Goal: Task Accomplishment & Management: Use online tool/utility

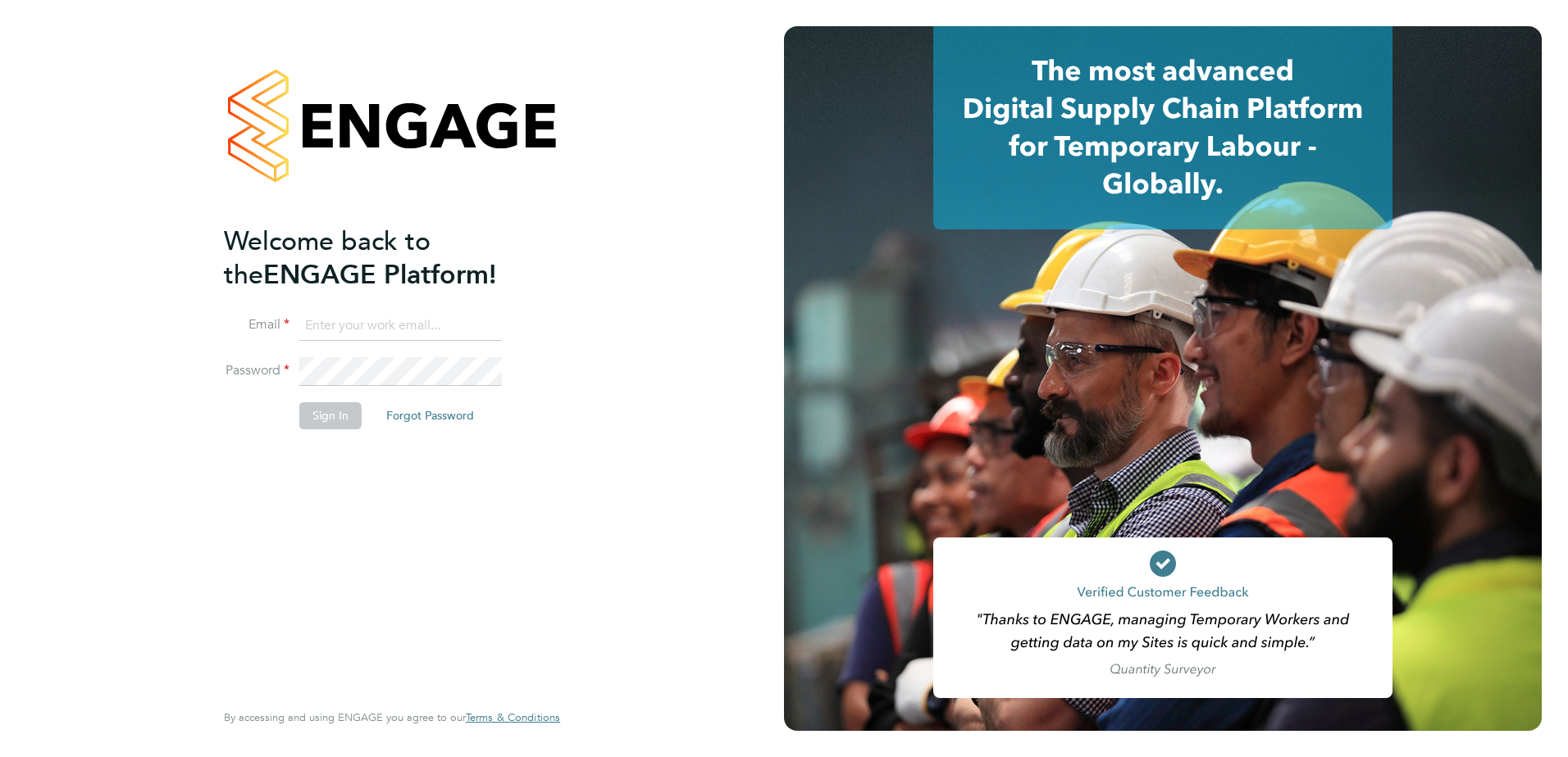
type input "[PERSON_NAME][EMAIL_ADDRESS][PERSON_NAME][DOMAIN_NAME]"
click at [341, 416] on button "Sign In" at bounding box center [330, 415] width 62 height 26
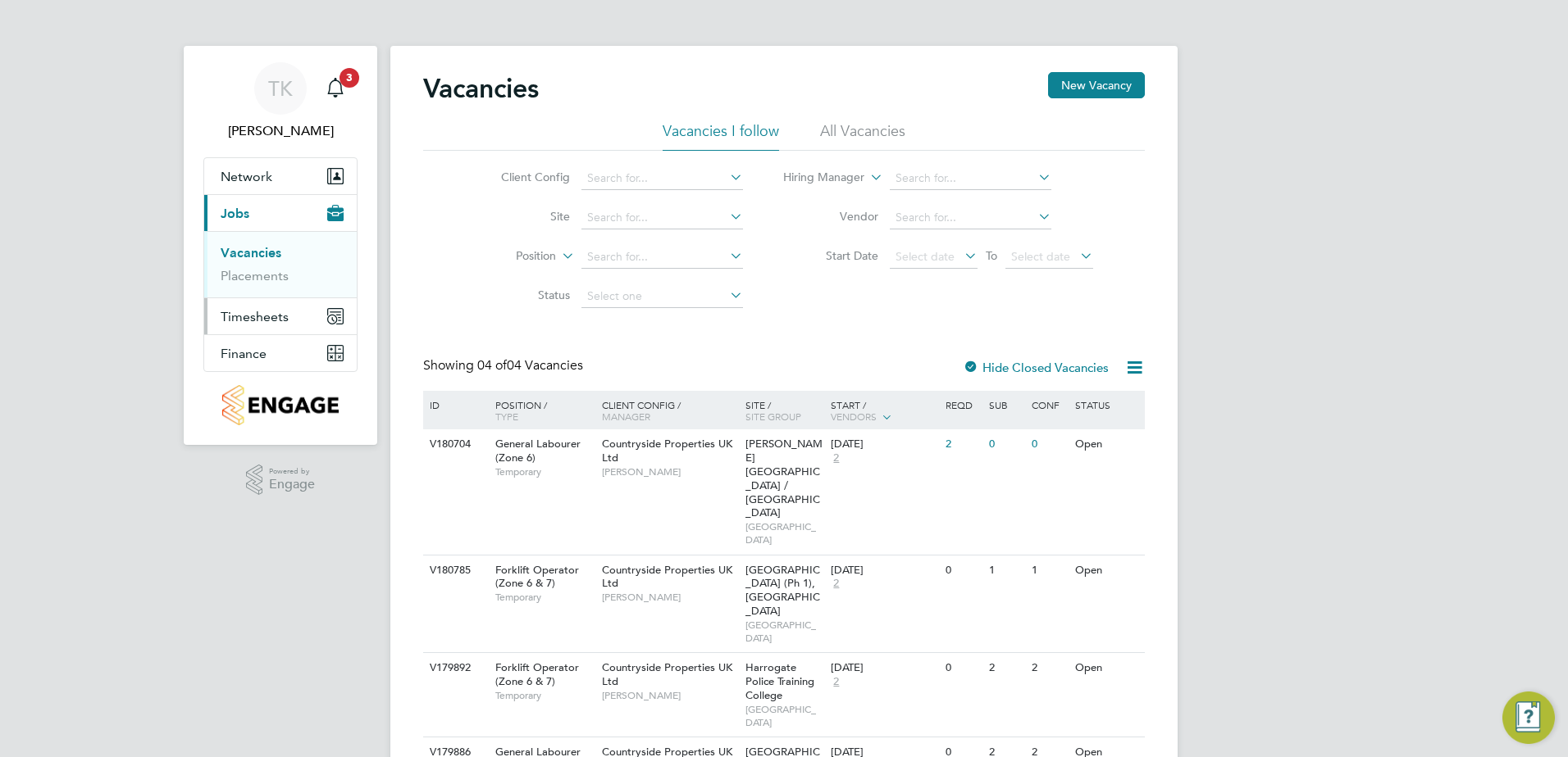
click at [275, 316] on span "Timesheets" at bounding box center [254, 316] width 68 height 15
click at [272, 287] on link "Timesheets" at bounding box center [254, 290] width 68 height 15
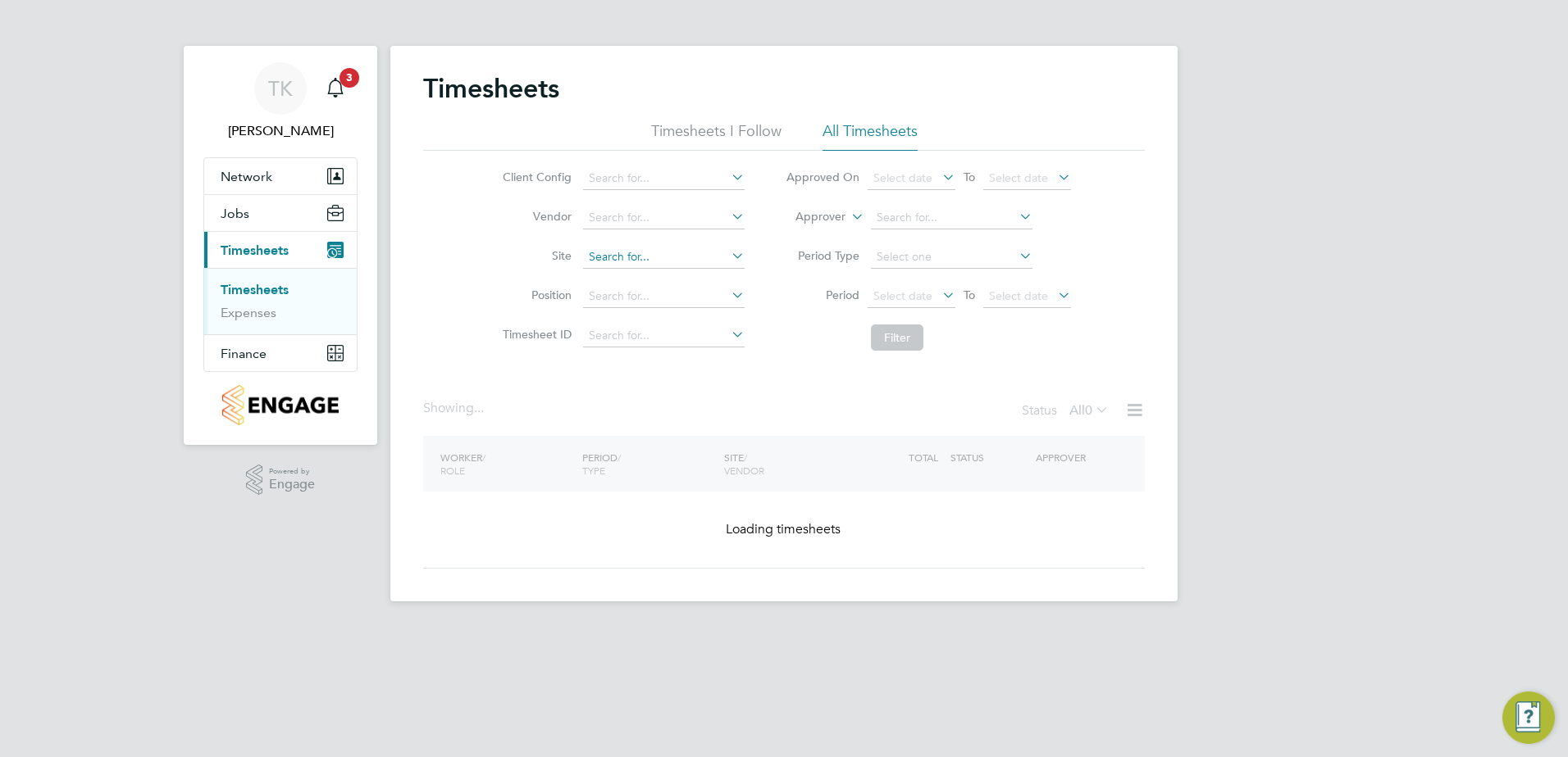
click at [601, 256] on input at bounding box center [663, 257] width 162 height 23
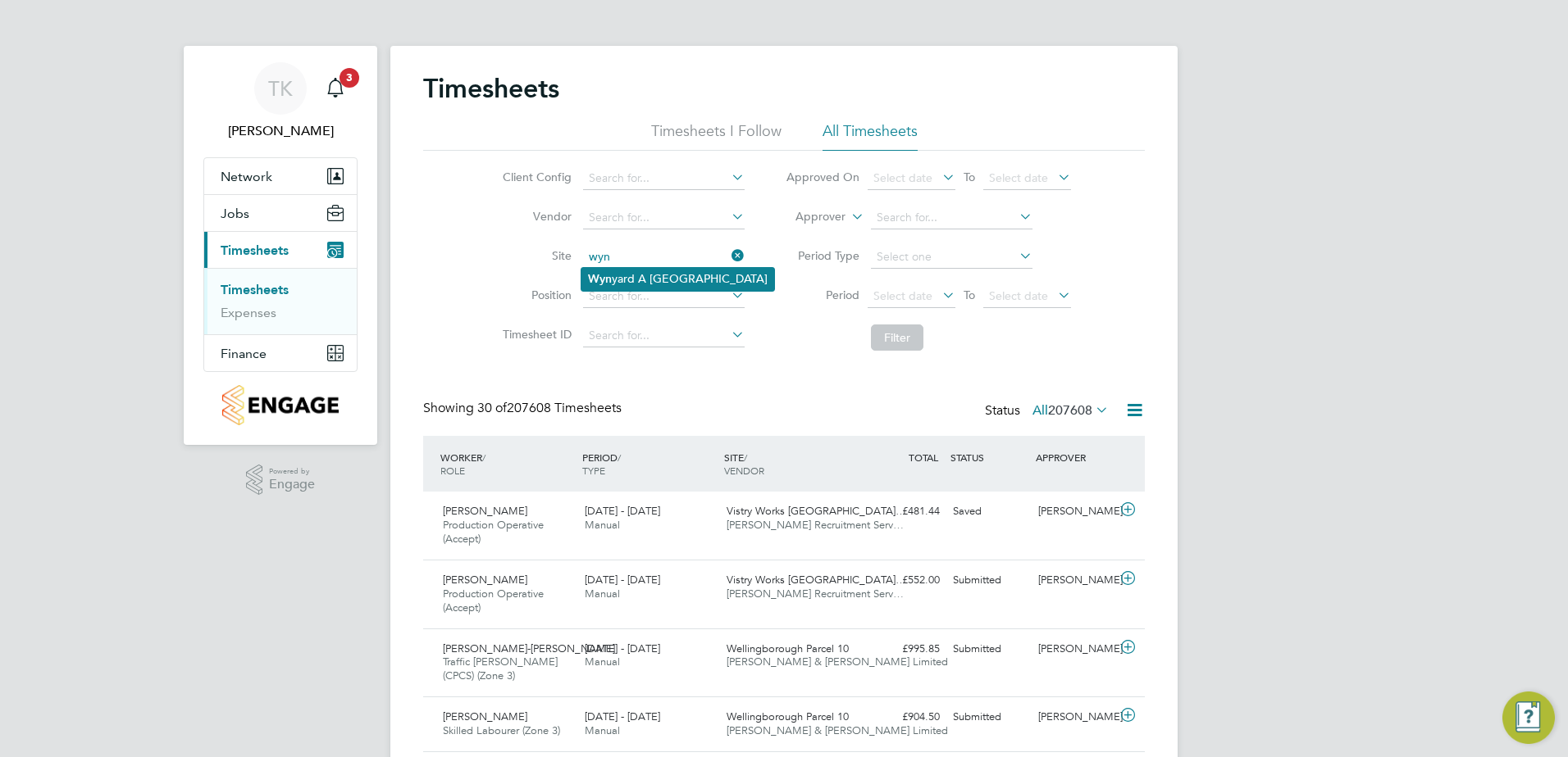
click at [652, 273] on li "Wyn yard A Siskin Park" at bounding box center [677, 279] width 192 height 23
type input "Wynyard A Siskin Park"
click at [890, 340] on button "Filter" at bounding box center [897, 337] width 52 height 26
